Goal: Check status: Check status

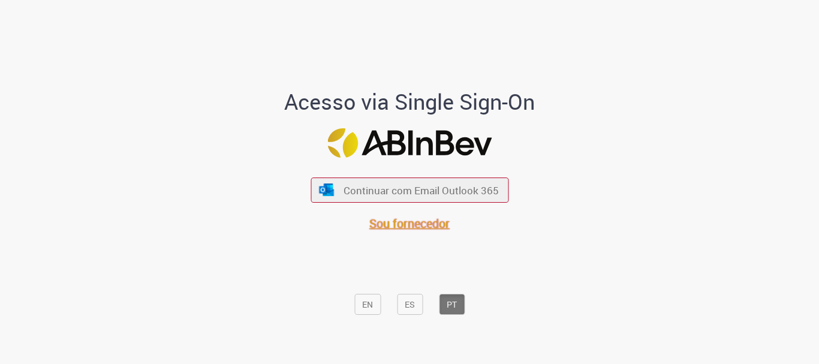
click at [396, 227] on font "Sou fornecedor" at bounding box center [409, 223] width 80 height 16
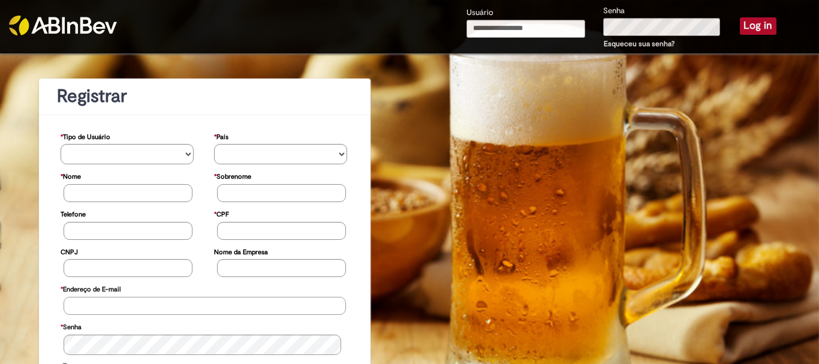
type input "**********"
click at [745, 28] on button "Log in" at bounding box center [758, 25] width 37 height 17
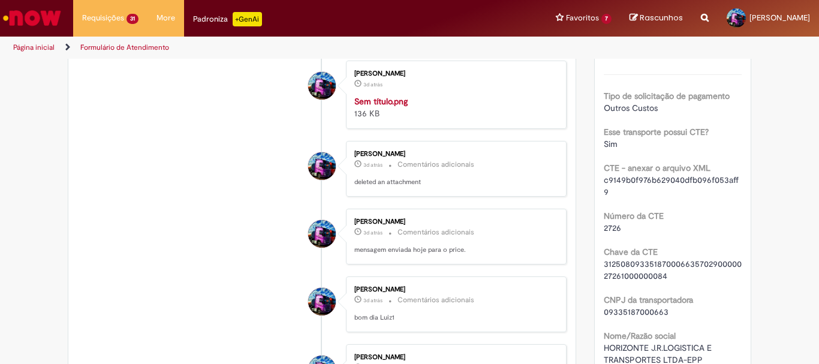
scroll to position [300, 0]
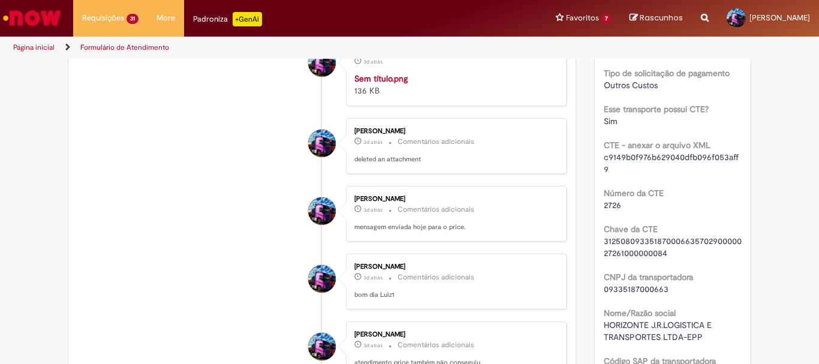
click at [417, 73] on img "Histórico de tíquete" at bounding box center [454, 73] width 200 height 0
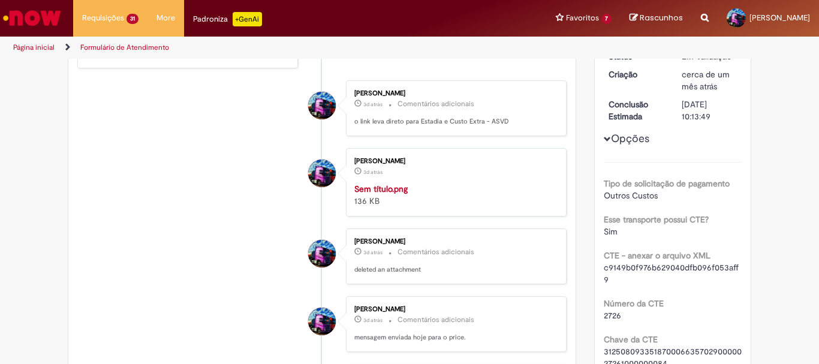
scroll to position [0, 0]
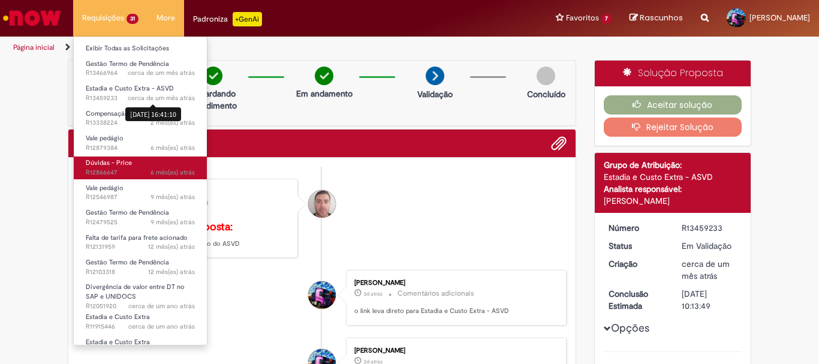
click at [136, 173] on span "6 mês(es) atrás 6 meses atrás R12866647" at bounding box center [140, 173] width 109 height 10
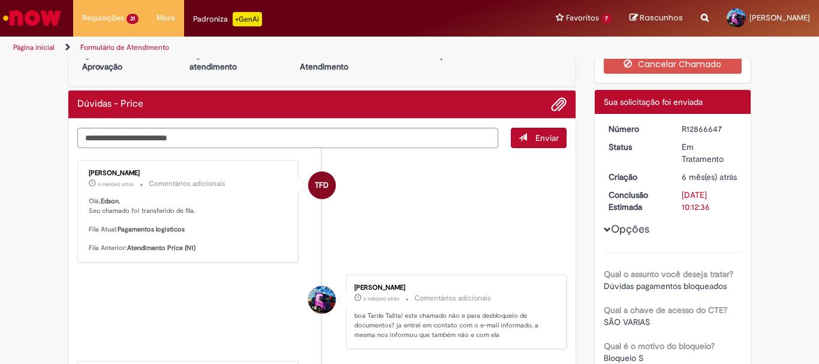
scroll to position [60, 0]
